Goal: Task Accomplishment & Management: Manage account settings

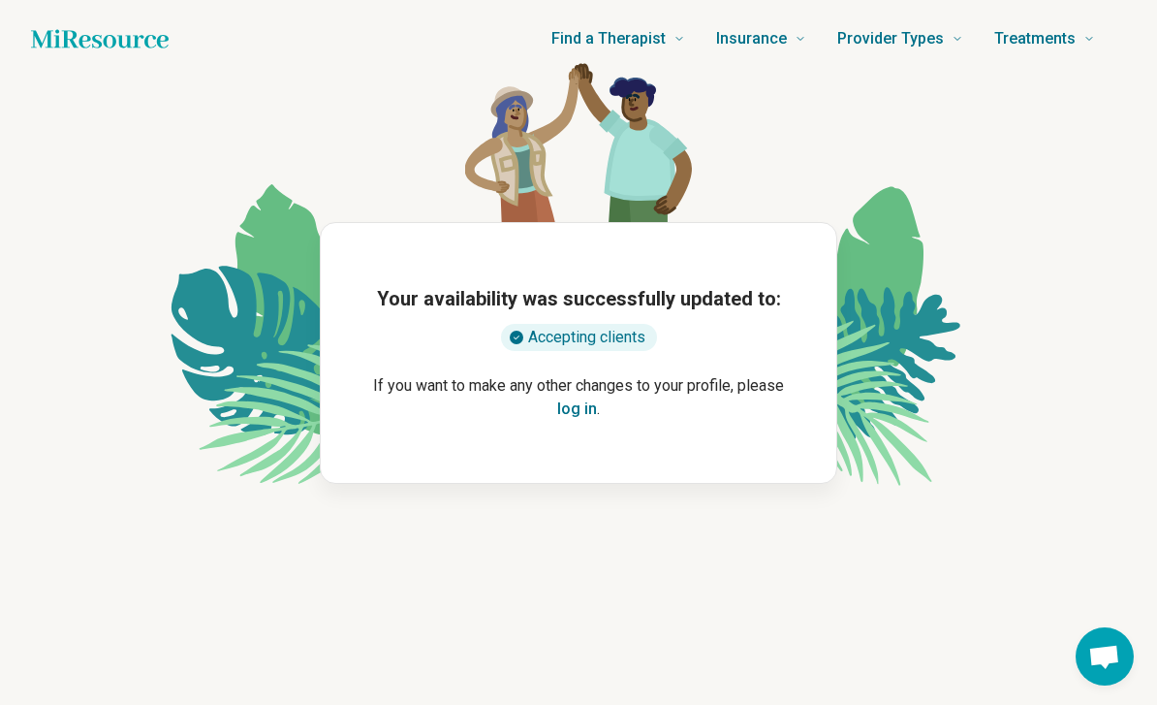
click at [570, 406] on button "log in" at bounding box center [577, 408] width 40 height 23
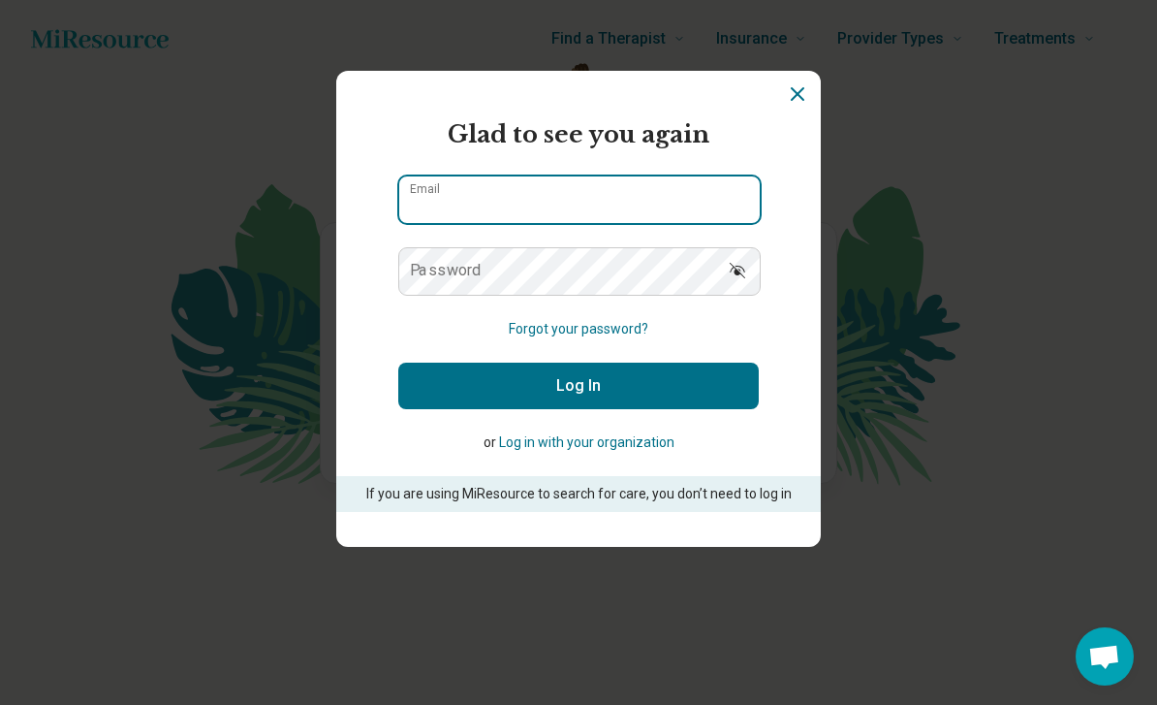
click at [631, 199] on div "Email" at bounding box center [578, 199] width 361 height 48
type input "**********"
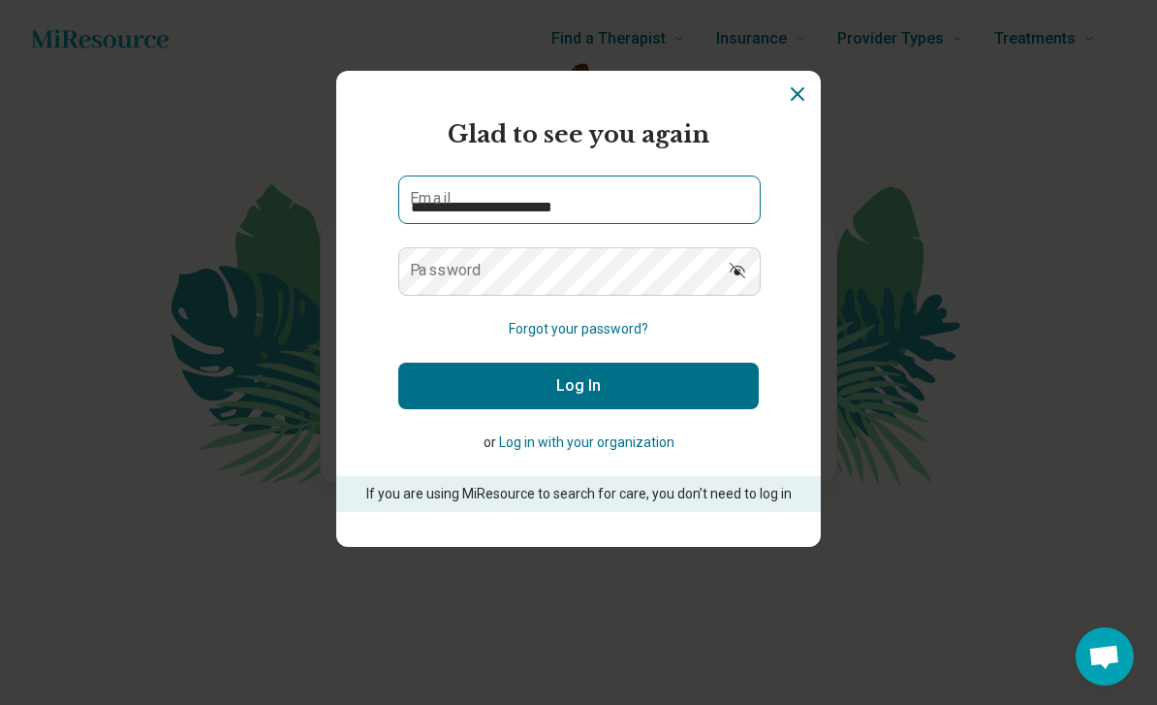
click at [579, 392] on button "Log In" at bounding box center [578, 385] width 361 height 47
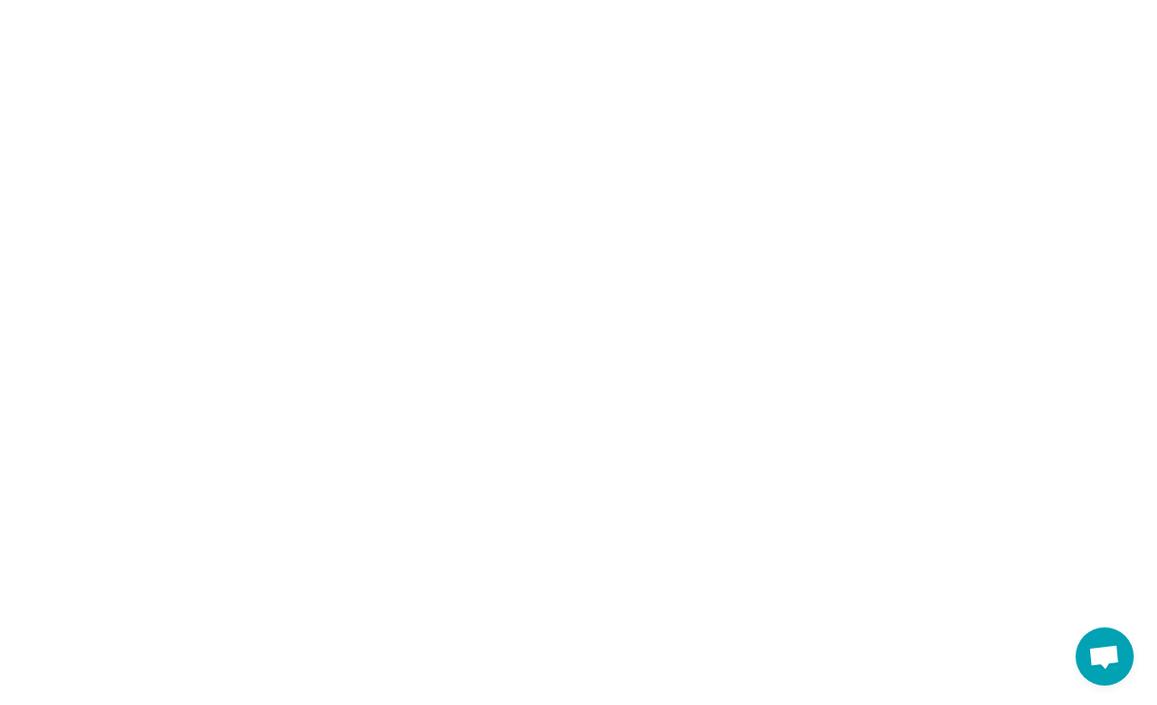
click at [616, 0] on html at bounding box center [578, 0] width 1157 height 0
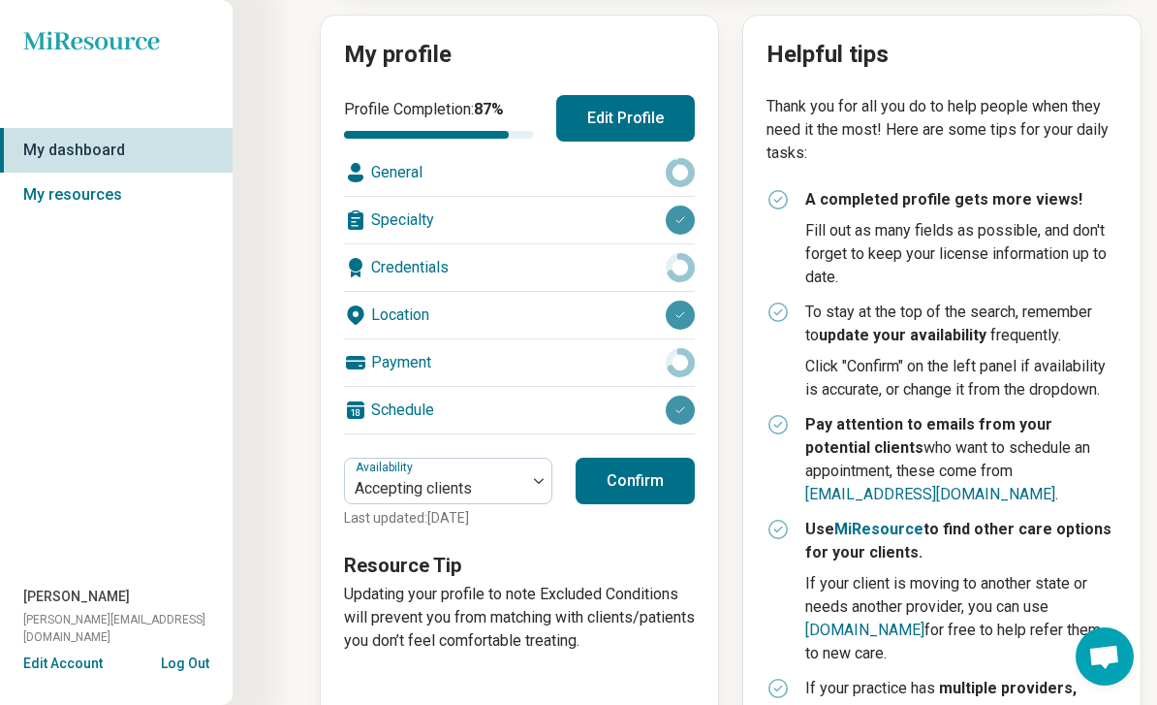
scroll to position [214, 0]
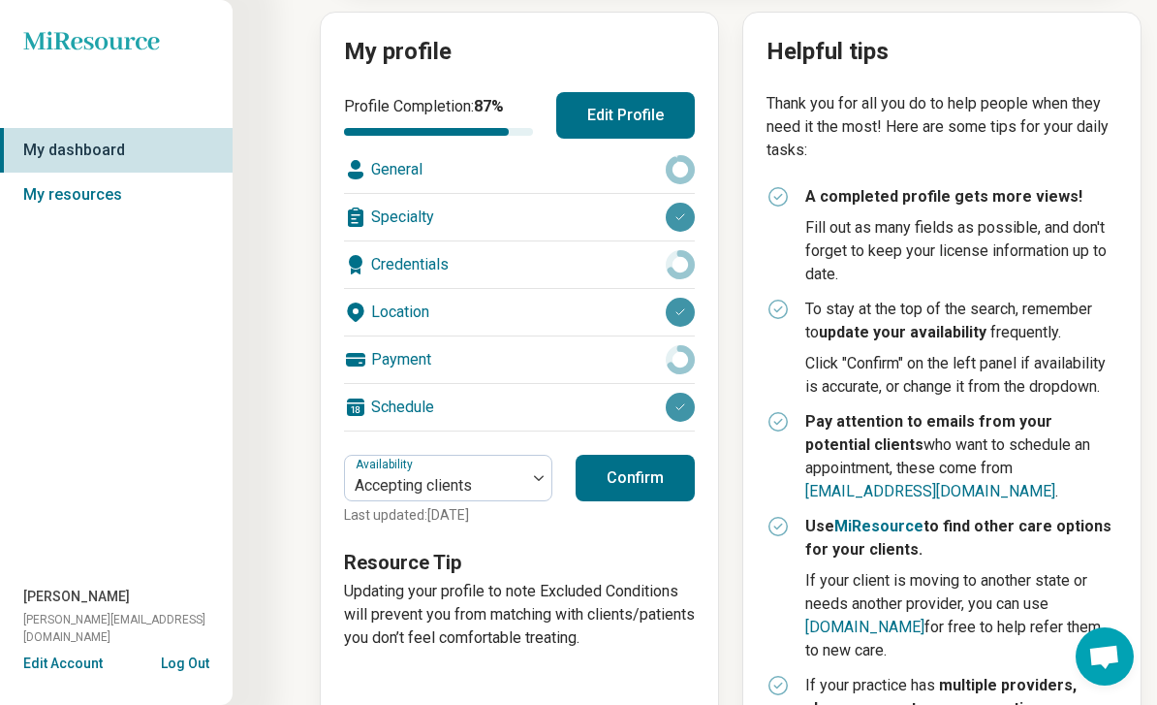
click at [628, 480] on button "Confirm" at bounding box center [635, 478] width 119 height 47
click at [633, 481] on button "Confirm" at bounding box center [635, 478] width 119 height 47
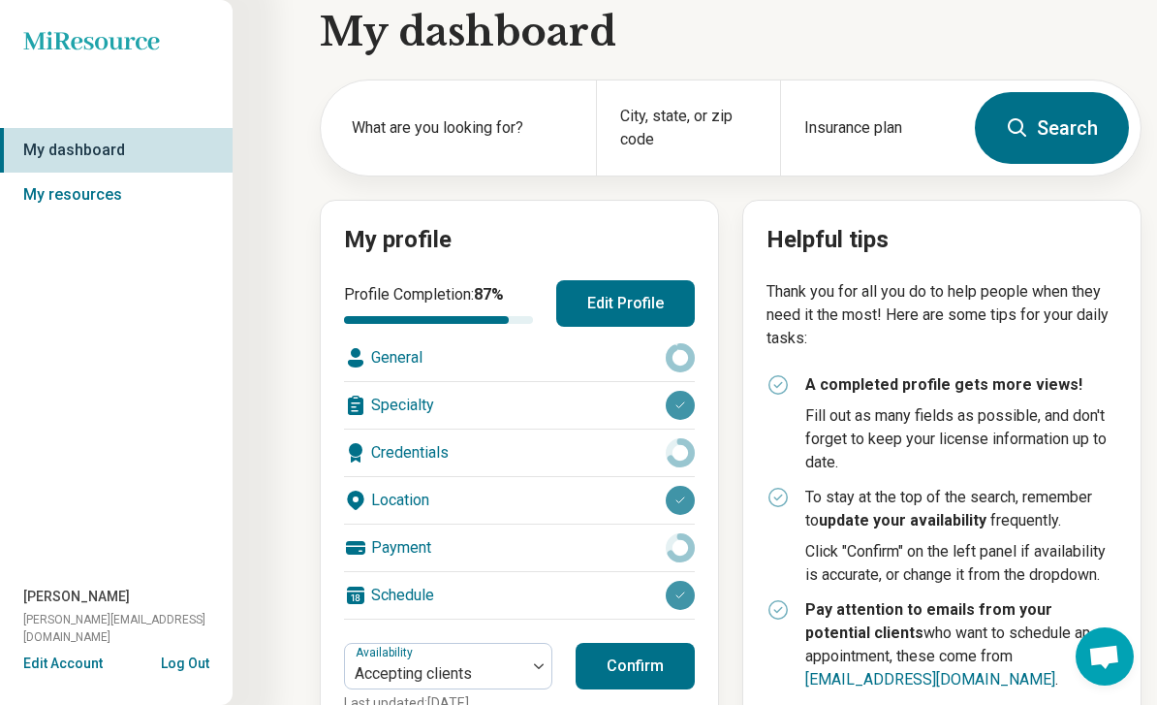
click at [608, 654] on button "Confirm" at bounding box center [635, 666] width 119 height 47
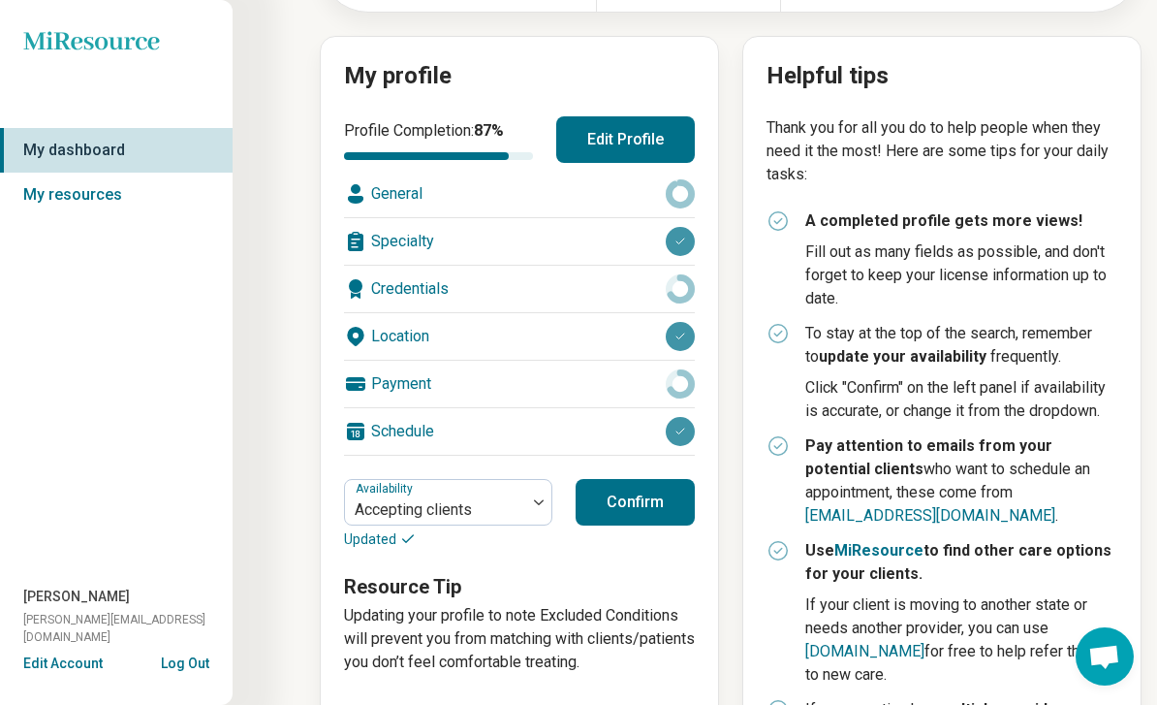
scroll to position [323, 0]
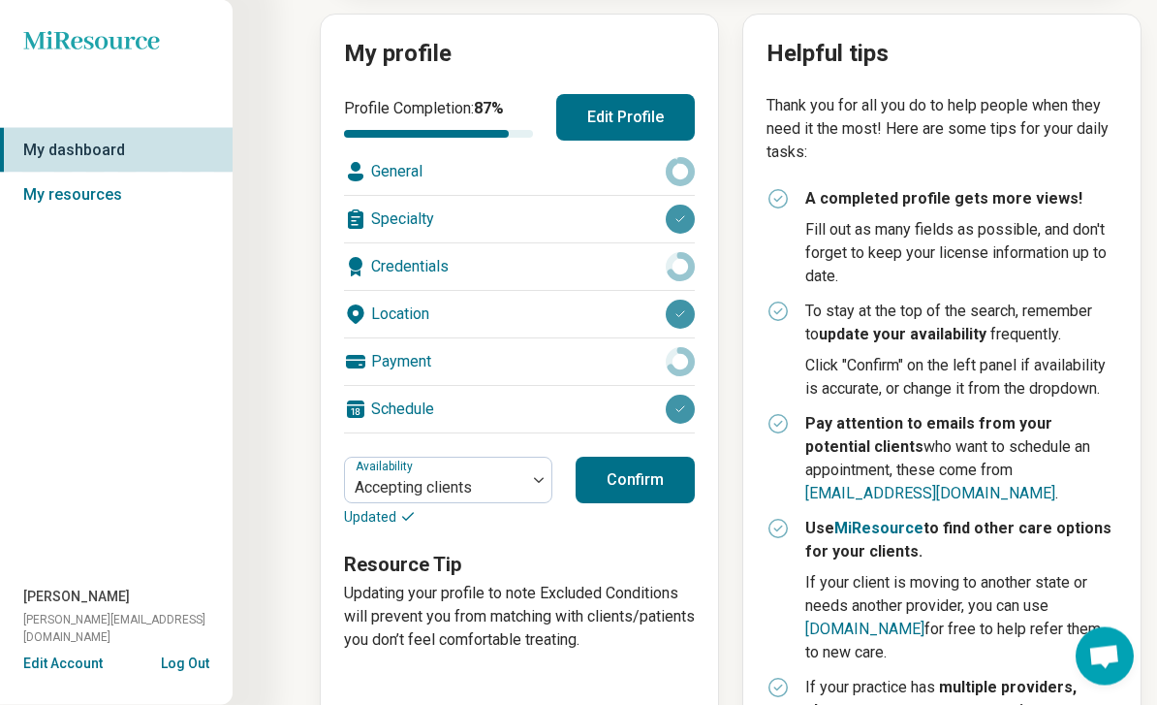
click at [632, 475] on button "Confirm" at bounding box center [635, 480] width 119 height 47
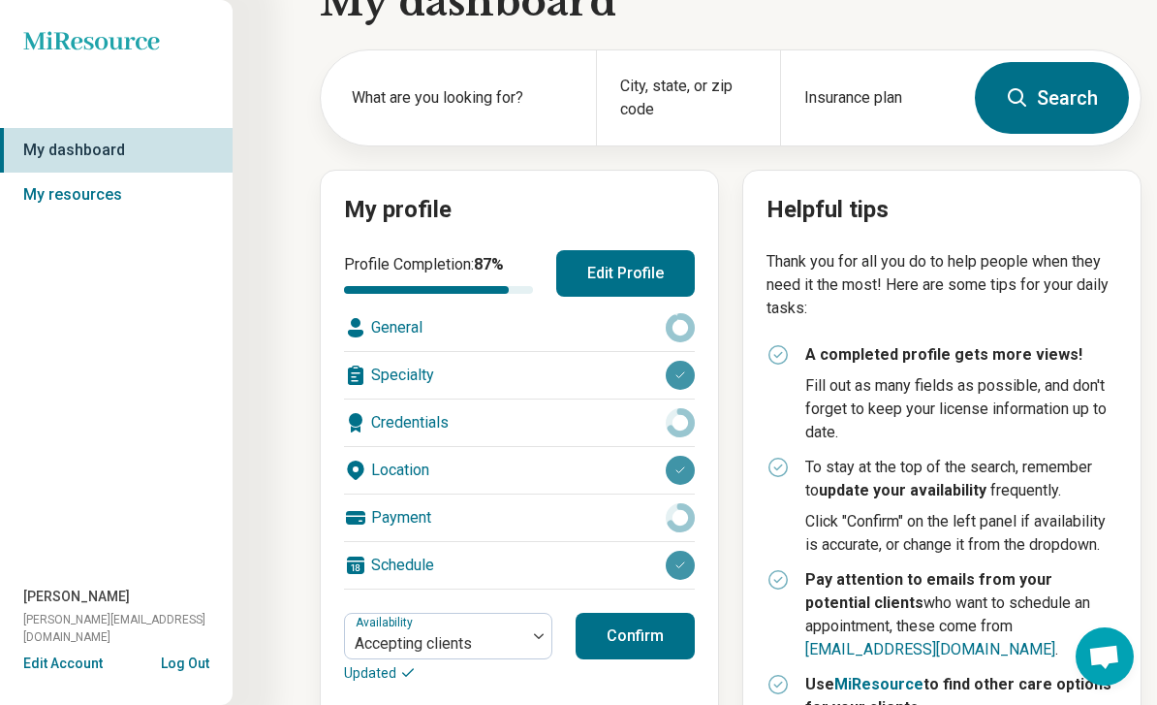
scroll to position [0, 0]
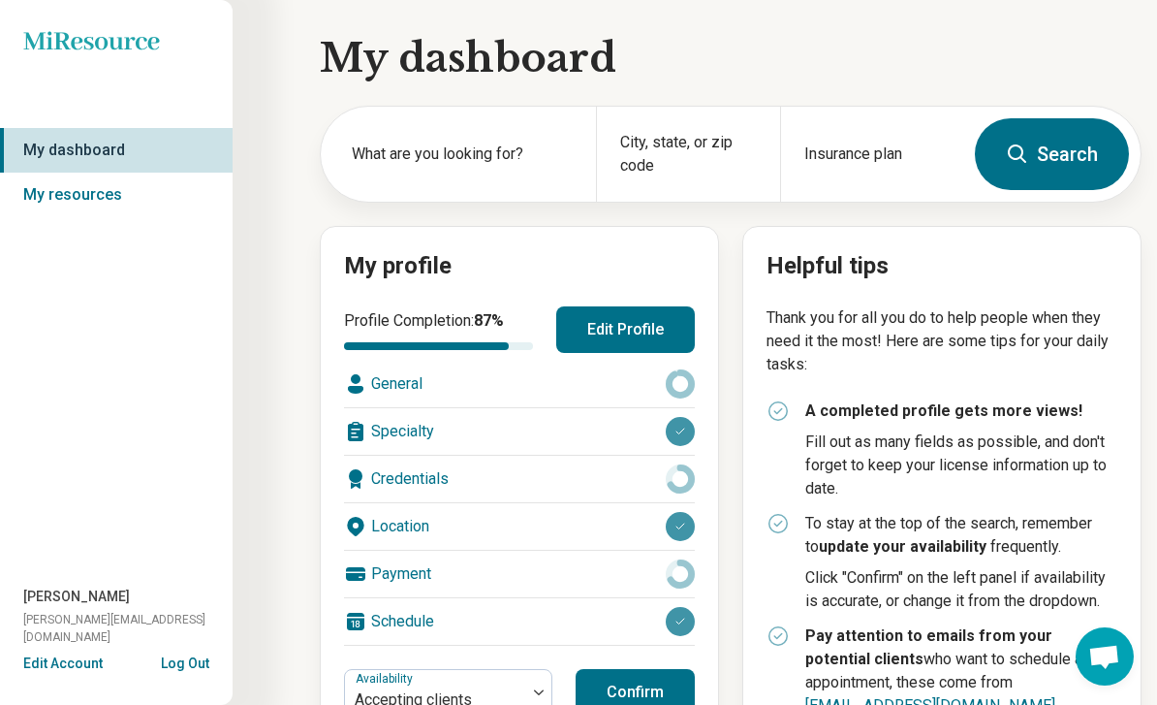
click at [99, 145] on link "My dashboard" at bounding box center [116, 150] width 233 height 45
click at [115, 207] on link "My resources" at bounding box center [116, 195] width 233 height 45
